Goal: Use online tool/utility: Utilize a website feature to perform a specific function

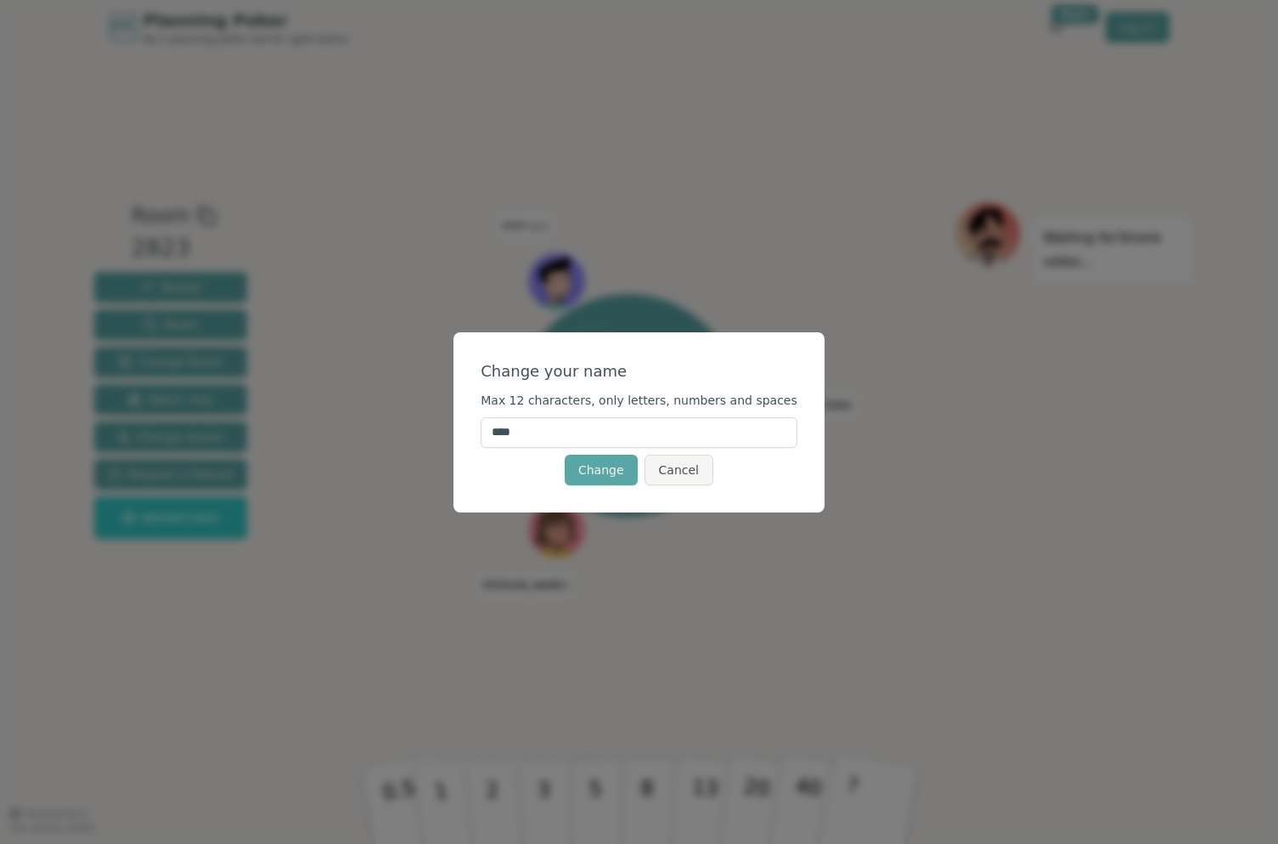
click at [557, 431] on input "****" at bounding box center [639, 432] width 317 height 31
type input "****"
click at [608, 468] on button "Change" at bounding box center [601, 469] width 73 height 31
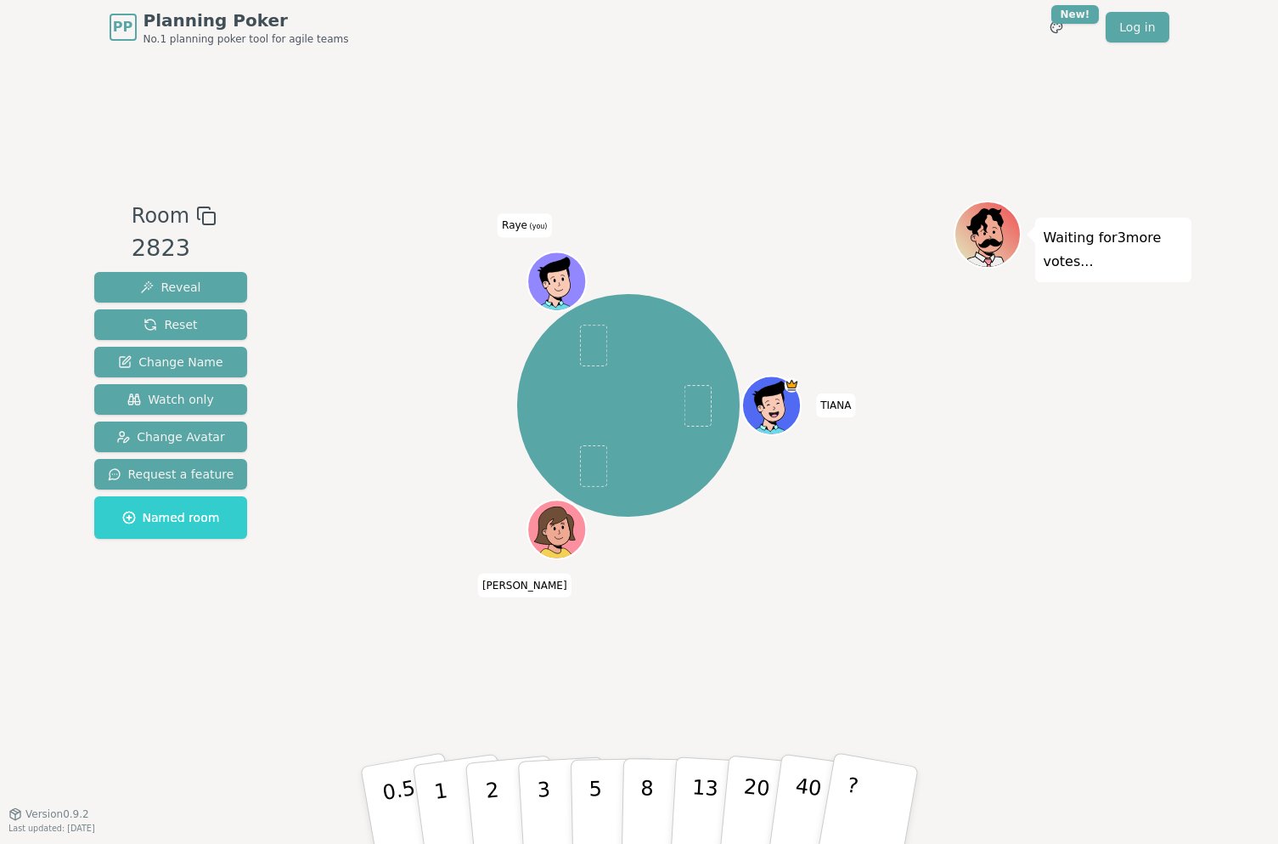
click at [555, 262] on icon at bounding box center [554, 273] width 31 height 32
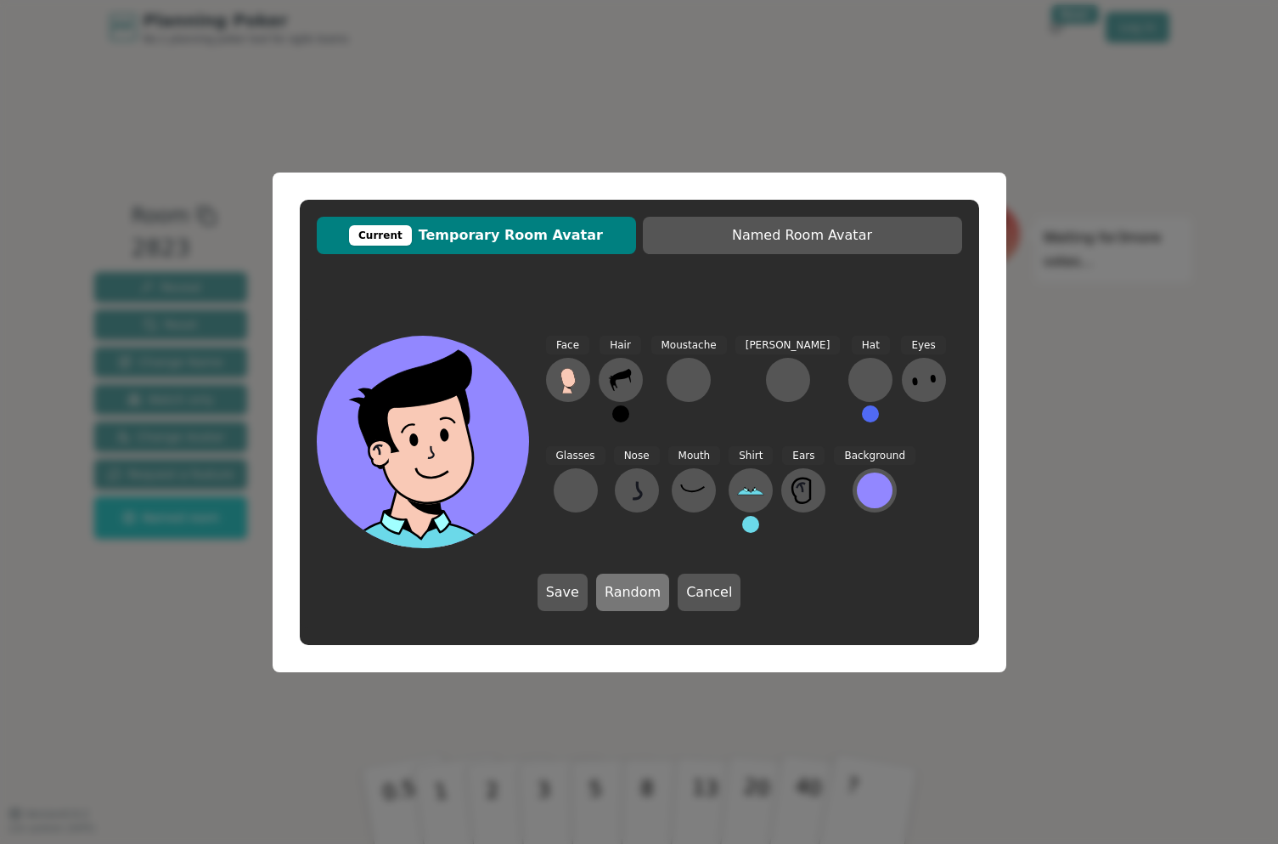
click at [640, 585] on button "Random" at bounding box center [632, 591] width 73 height 37
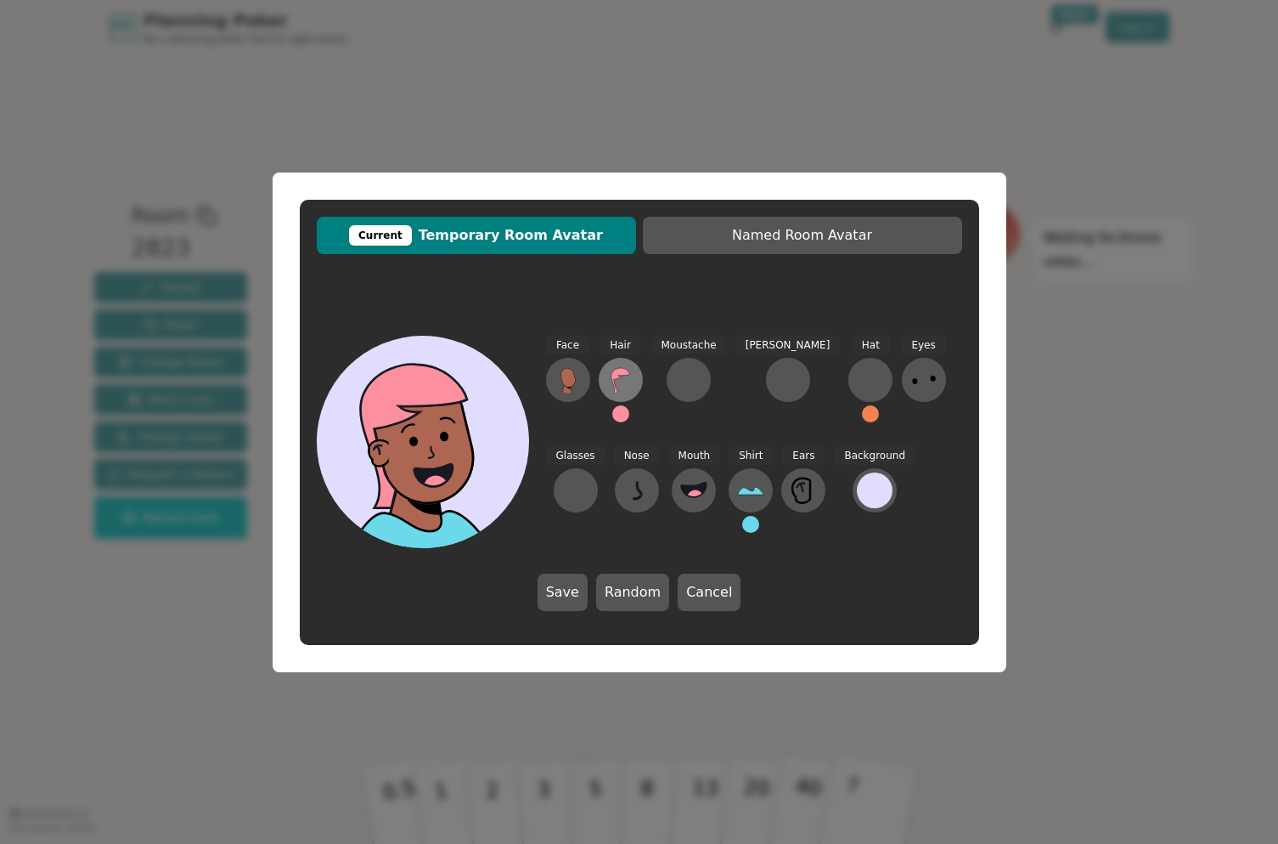
click at [622, 381] on icon at bounding box center [620, 379] width 27 height 27
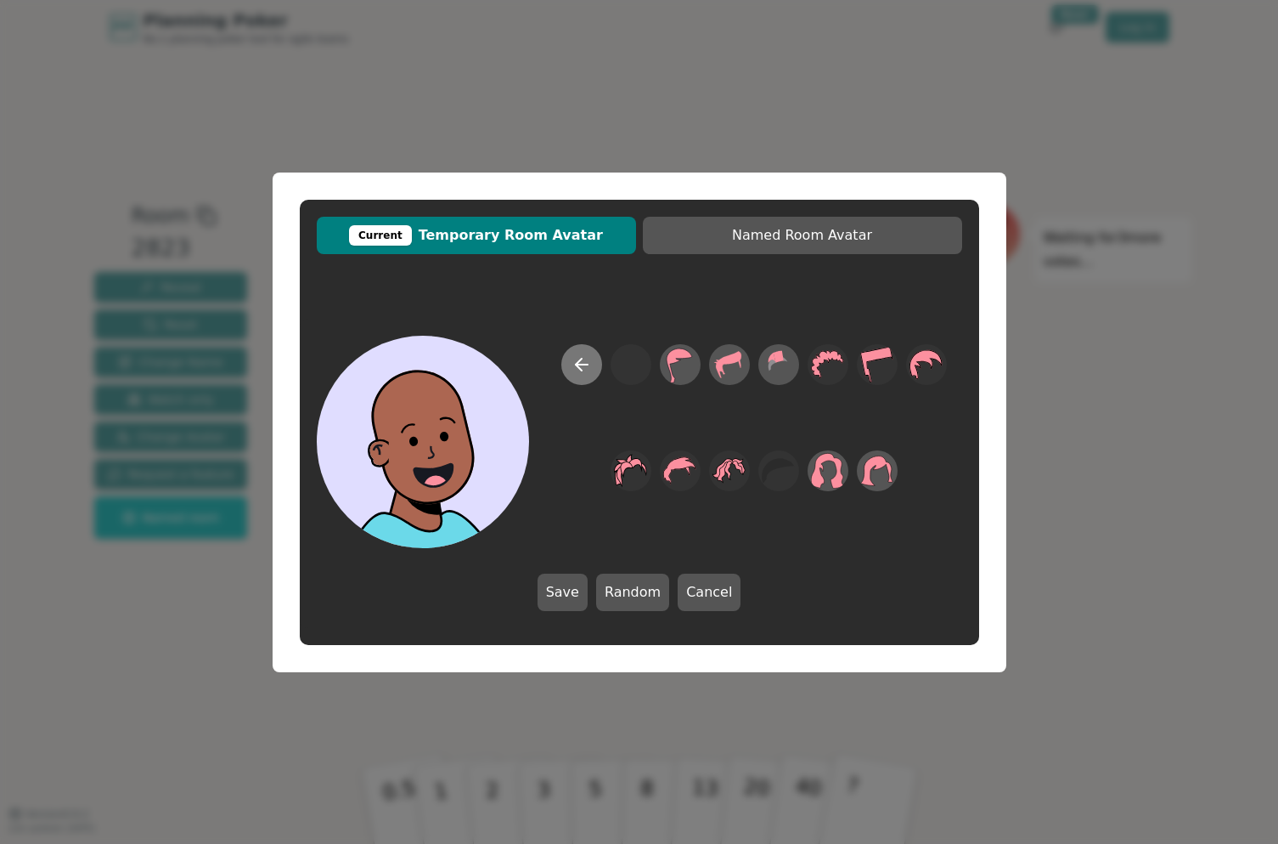
click at [592, 365] on button at bounding box center [582, 364] width 41 height 41
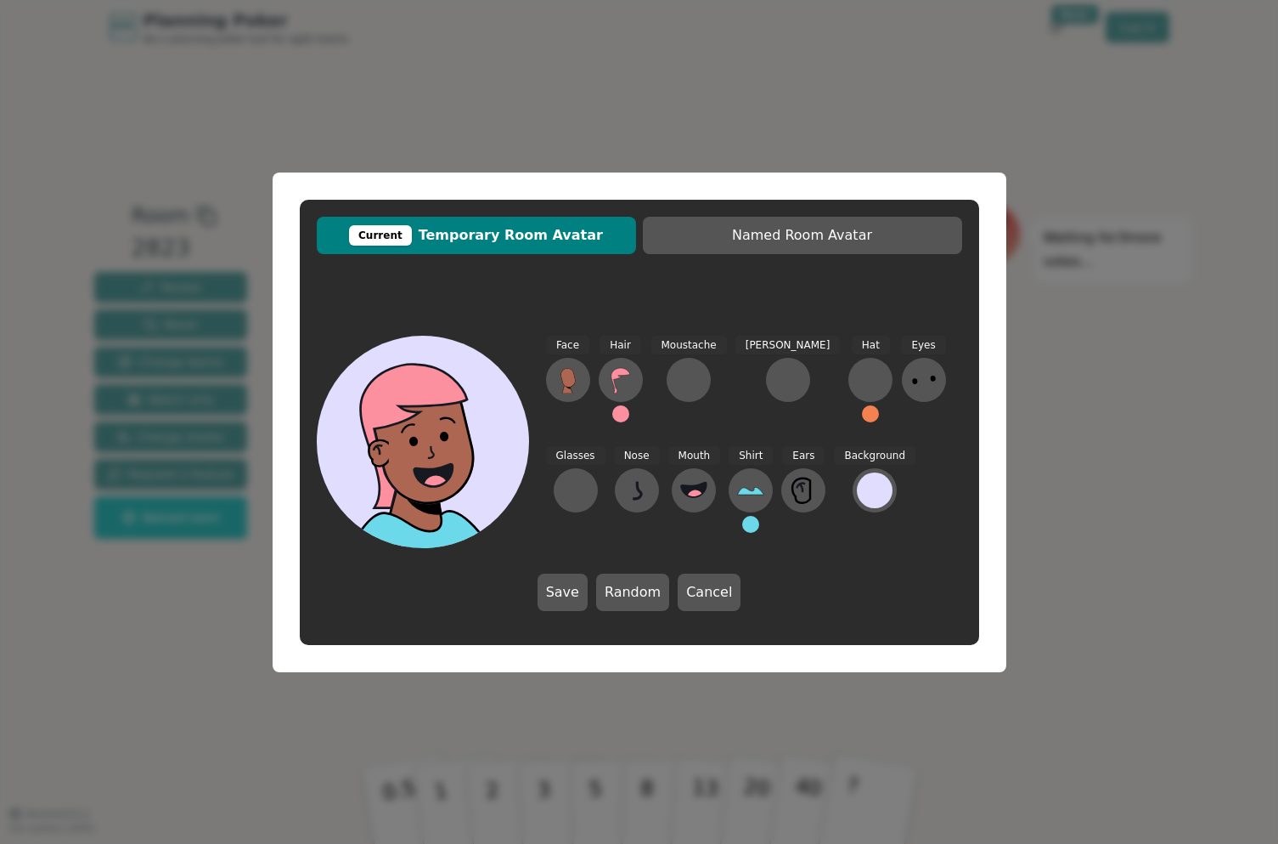
click at [626, 408] on button at bounding box center [620, 413] width 17 height 17
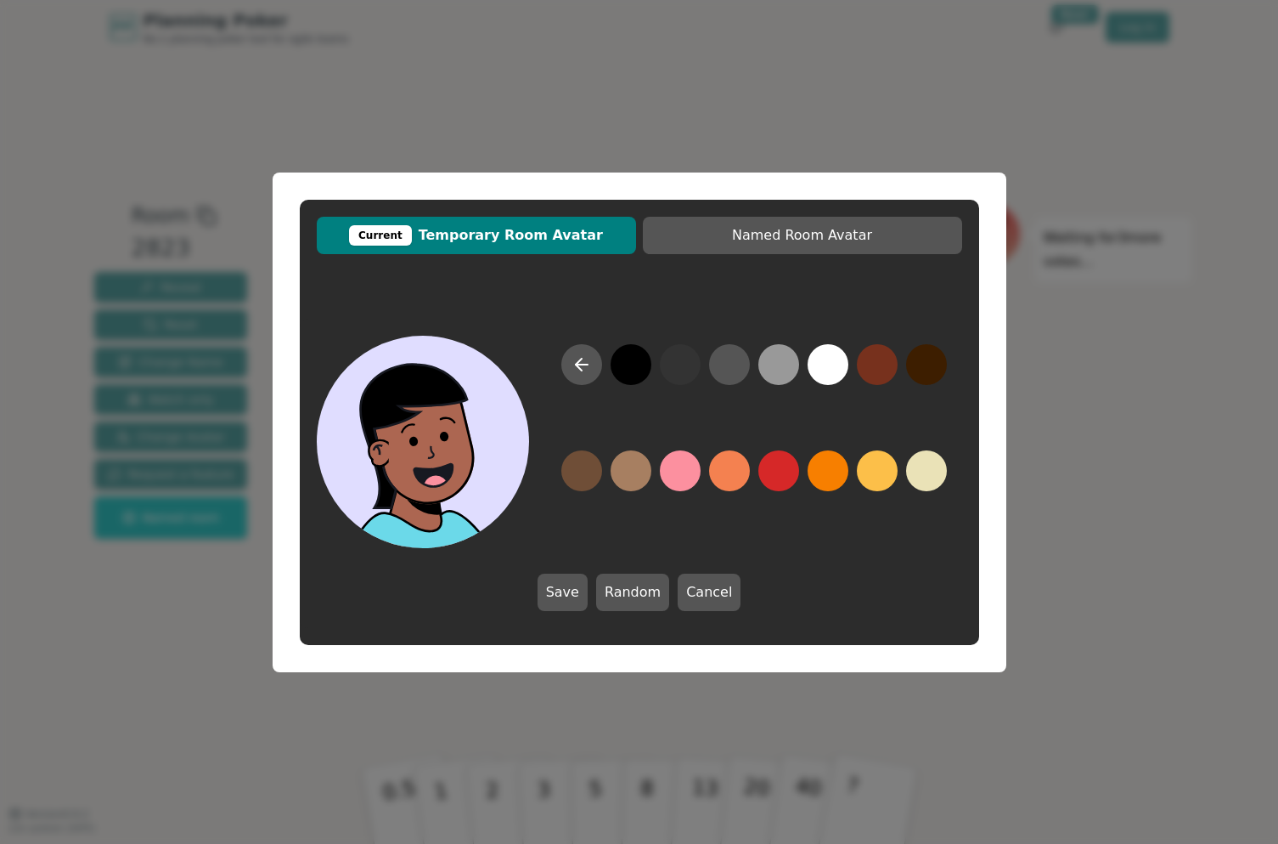
click at [630, 375] on button at bounding box center [631, 364] width 41 height 41
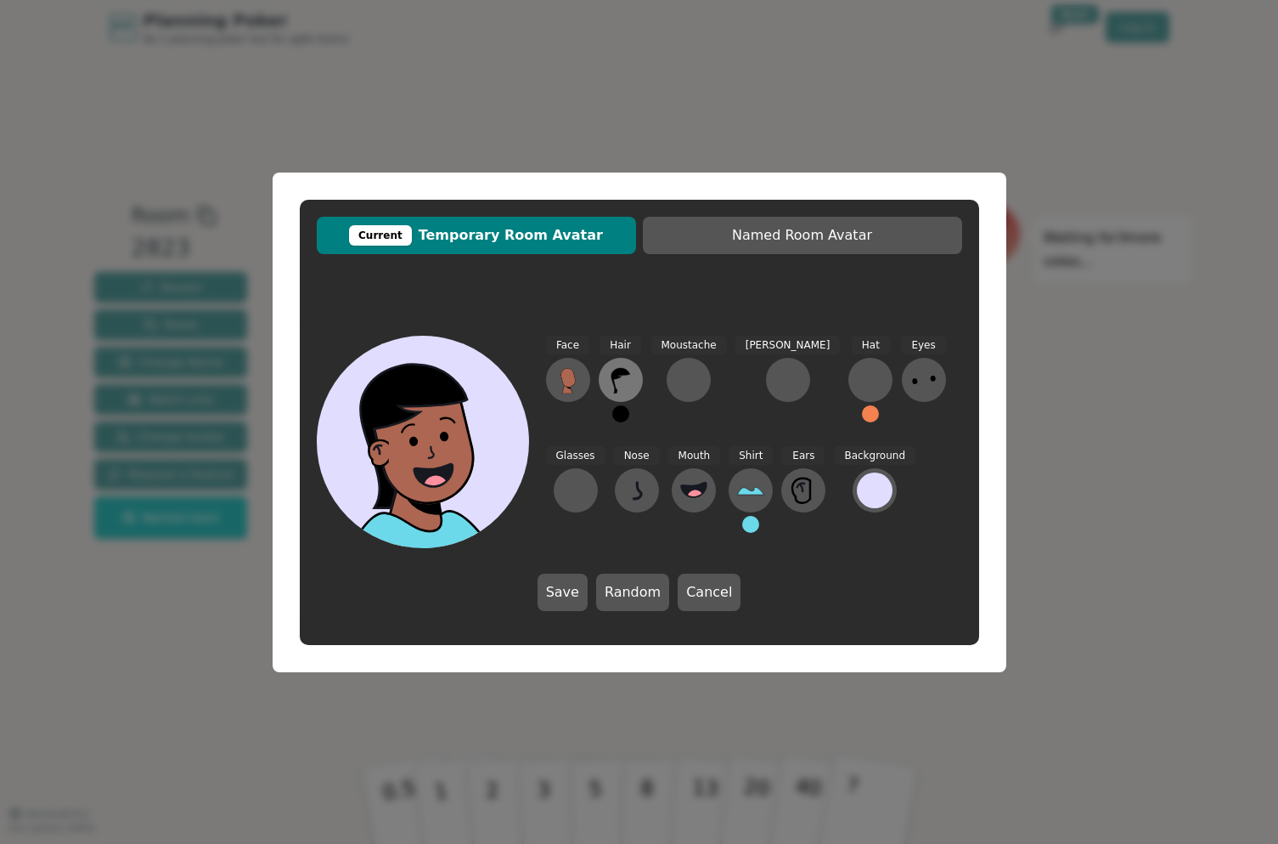
click at [629, 373] on icon at bounding box center [620, 380] width 19 height 25
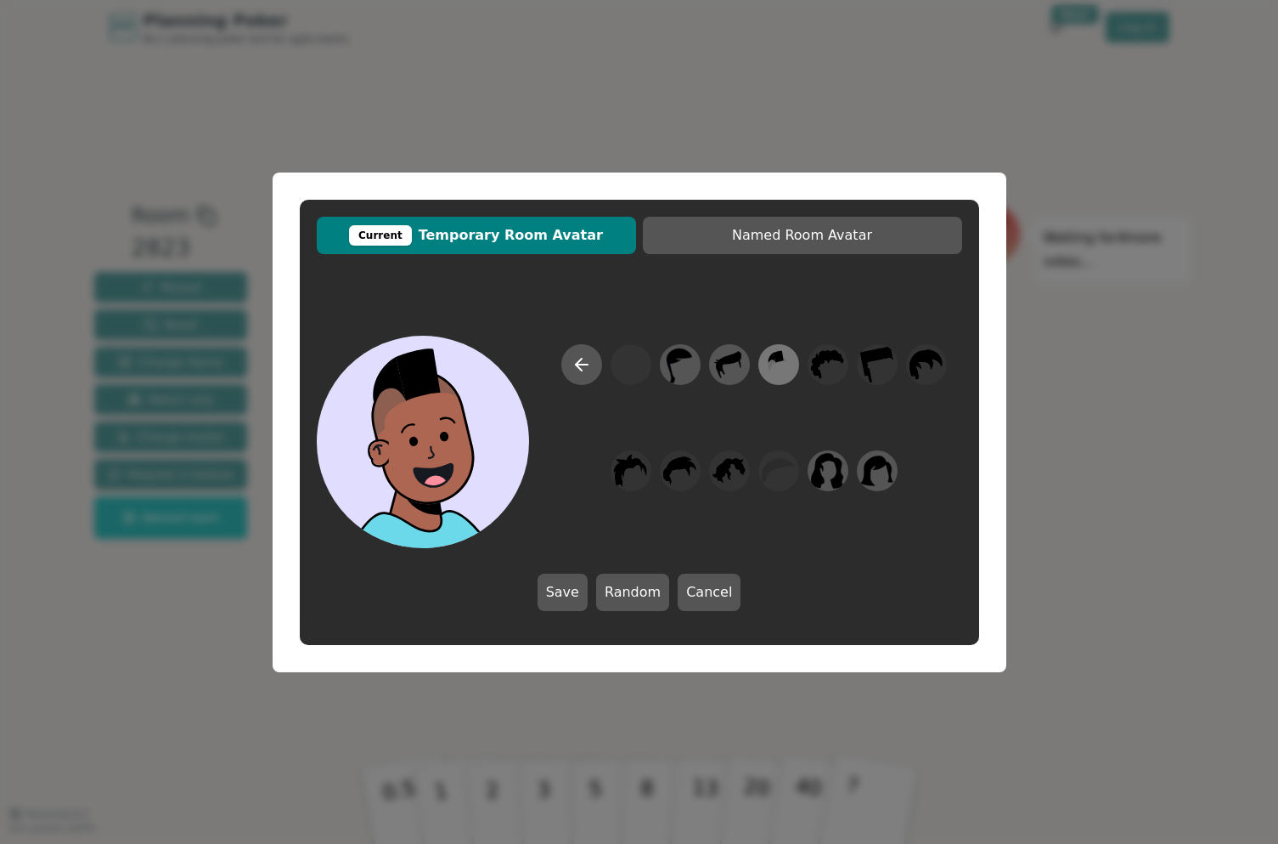
click at [770, 375] on icon at bounding box center [778, 364] width 33 height 38
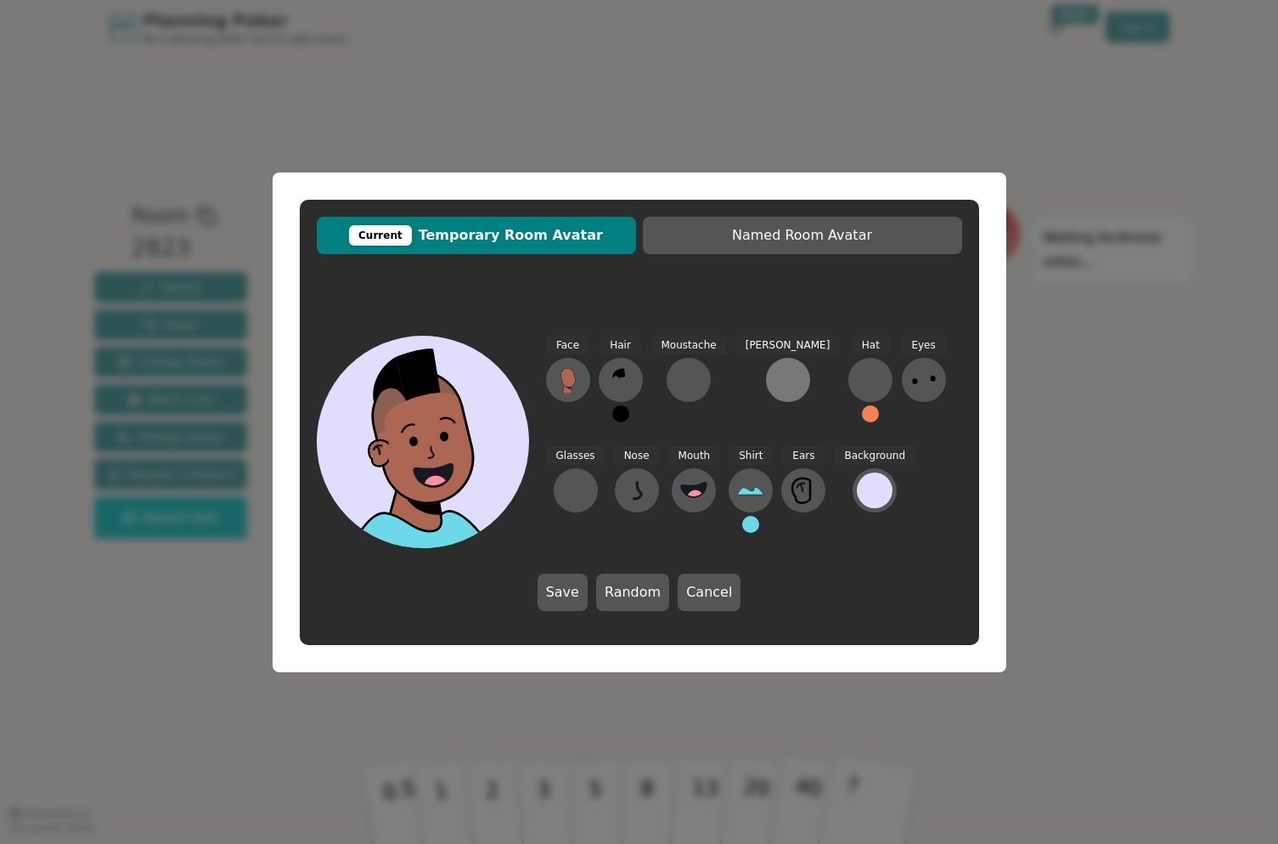
click at [775, 378] on div at bounding box center [788, 379] width 27 height 27
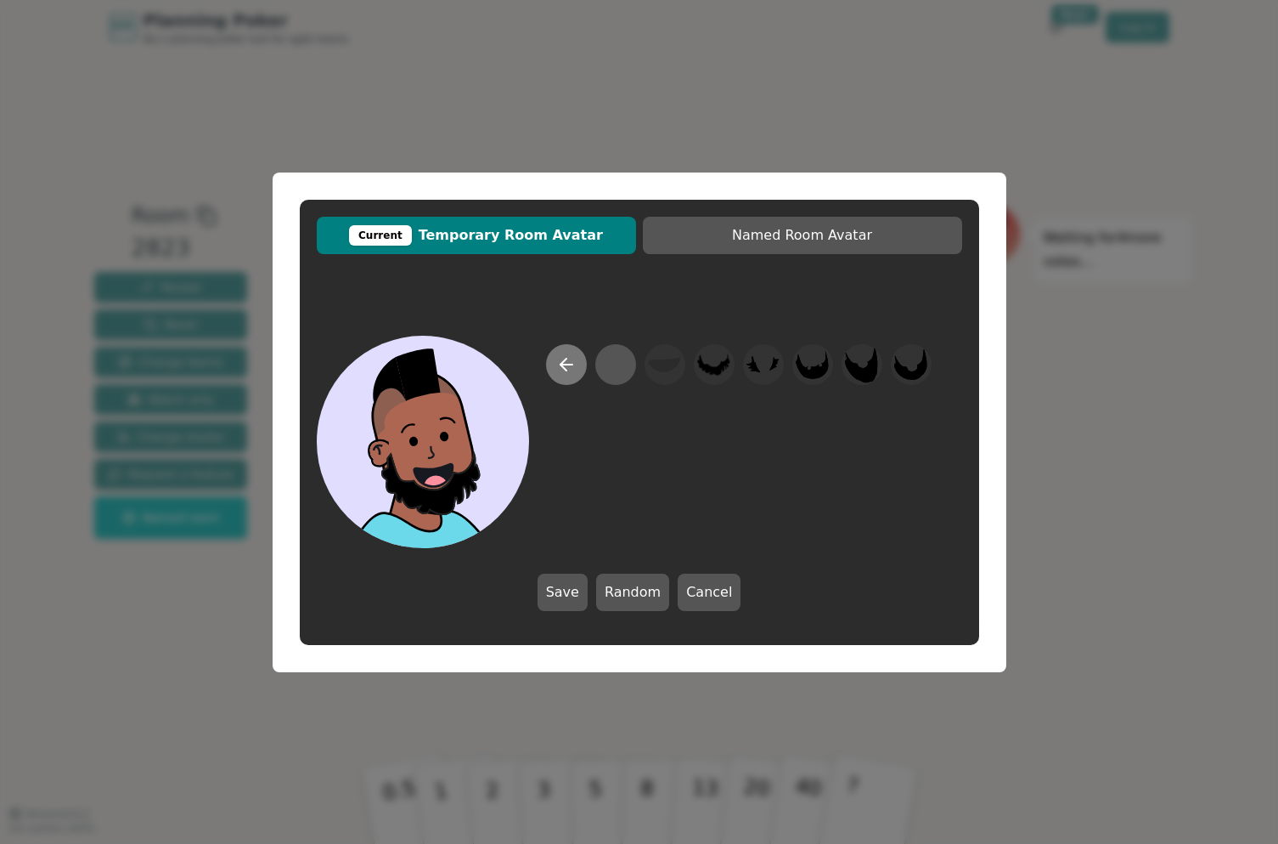
click at [564, 355] on icon at bounding box center [566, 364] width 20 height 20
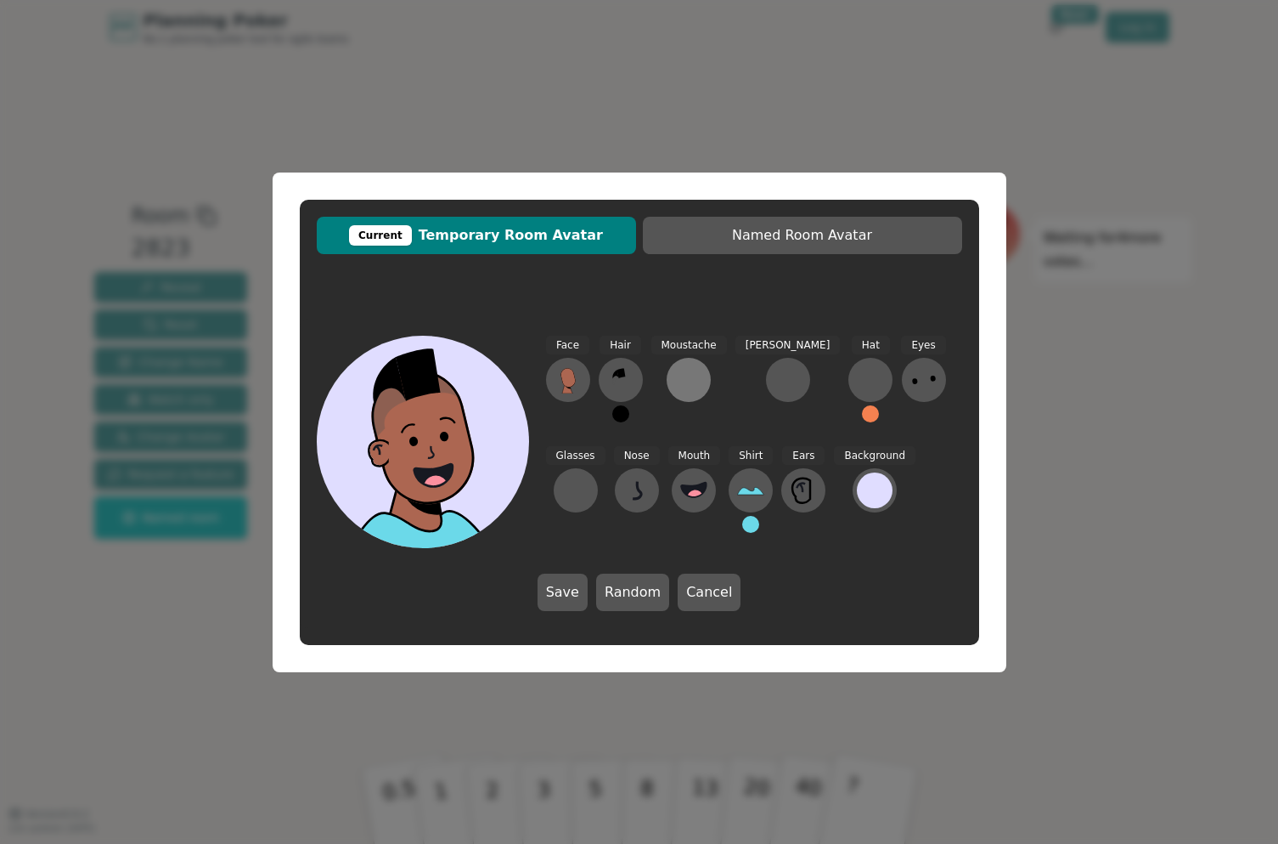
click at [693, 384] on div at bounding box center [688, 379] width 27 height 27
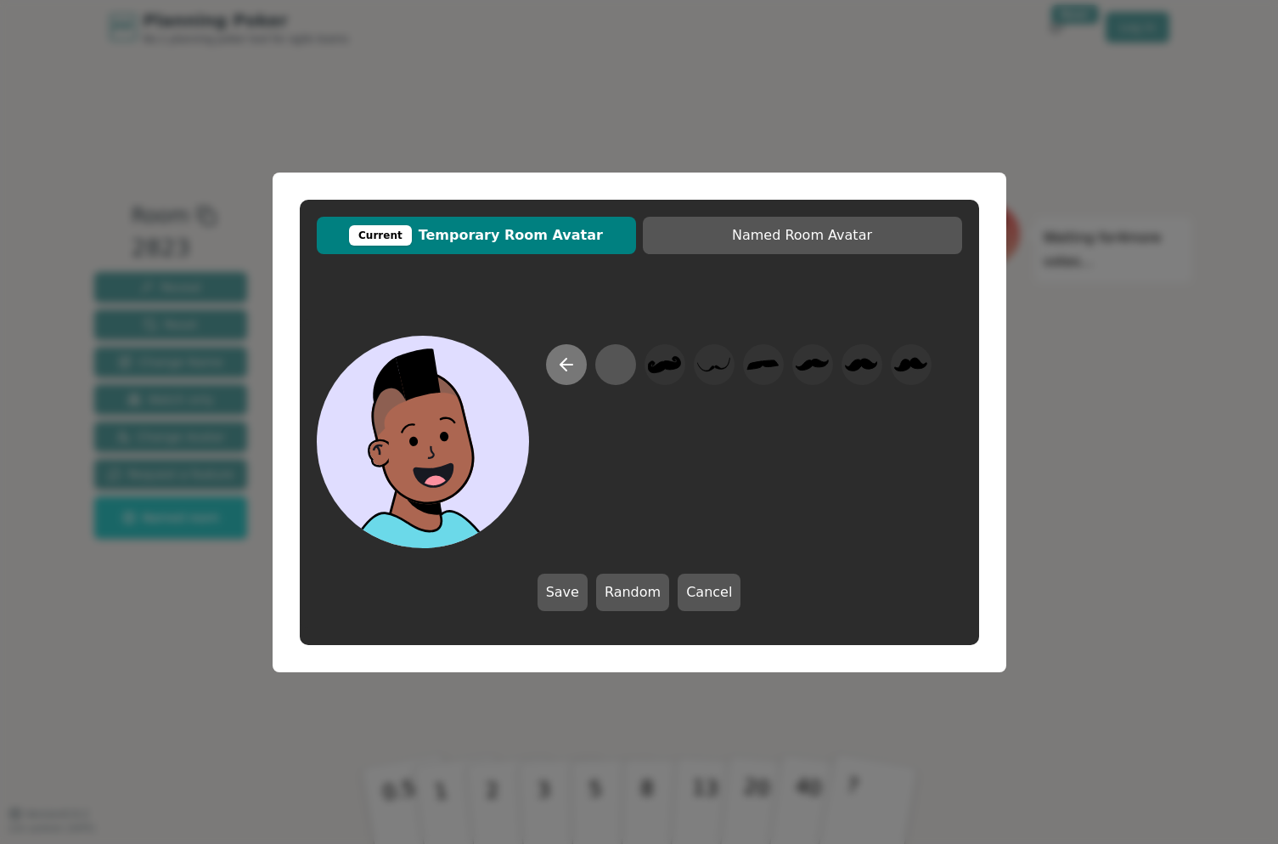
click at [568, 372] on icon at bounding box center [566, 364] width 20 height 20
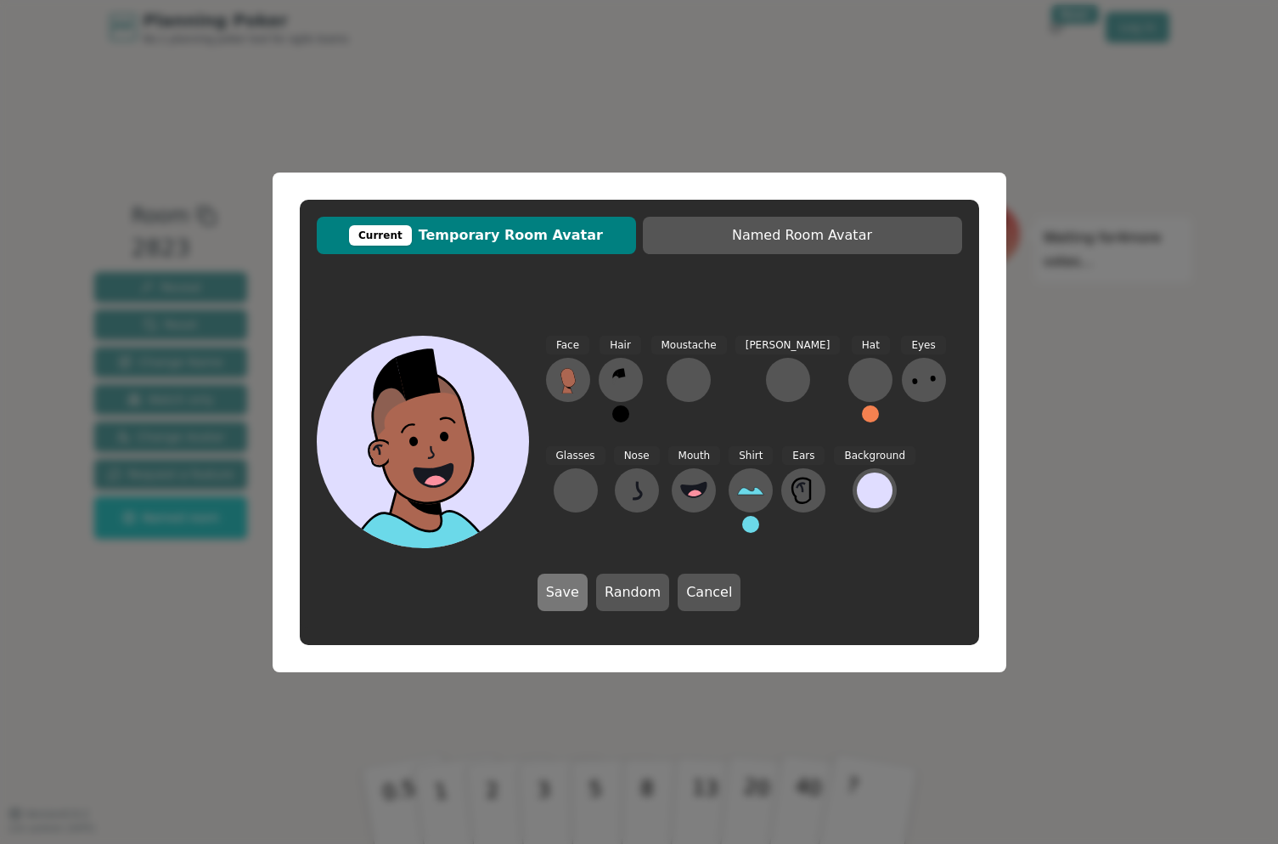
click at [567, 590] on button "Save" at bounding box center [563, 591] width 50 height 37
